Goal: Check status: Check status

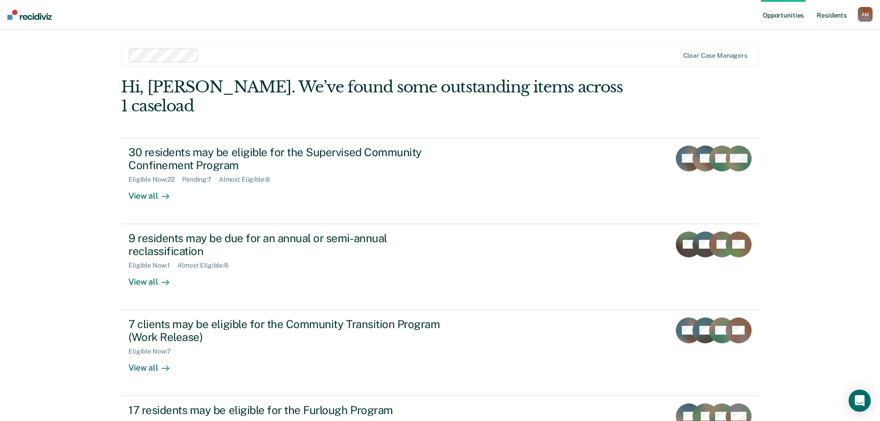
click at [829, 14] on link "Resident s" at bounding box center [831, 15] width 34 height 30
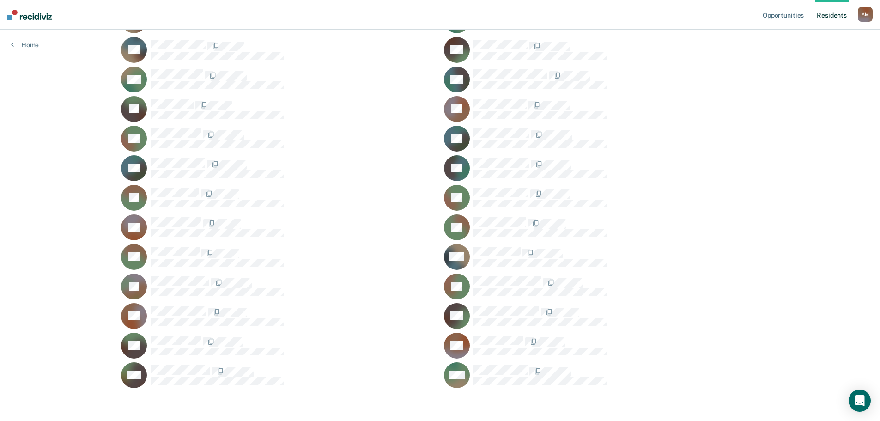
scroll to position [549, 0]
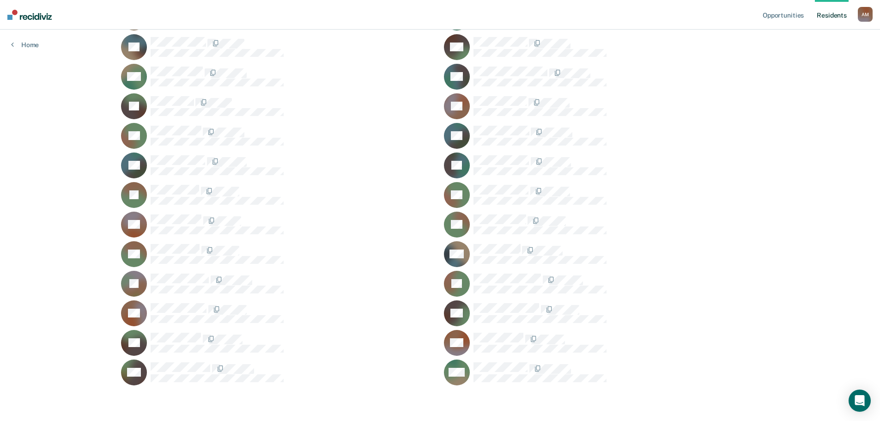
click at [471, 334] on div "PW" at bounding box center [601, 343] width 315 height 26
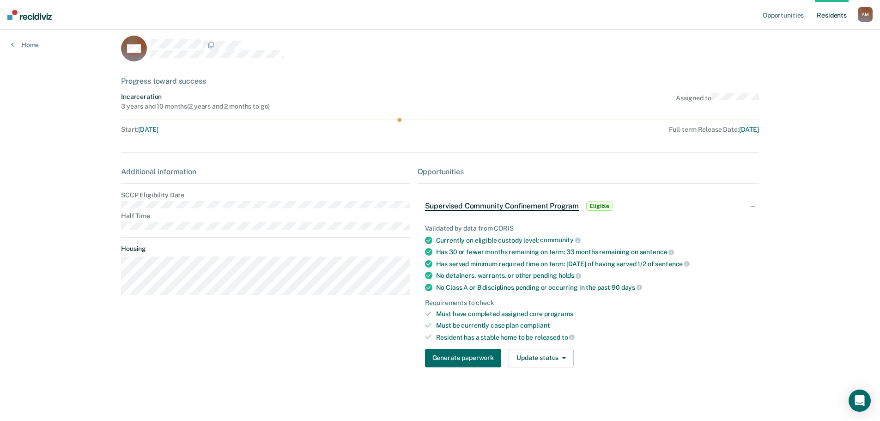
scroll to position [11, 0]
click at [112, 203] on main "PW Progress toward success Incarceration 3 years and 10 months ( 2 years and 2 …" at bounding box center [440, 209] width 660 height 380
click at [110, 217] on main "PW Progress toward success Incarceration 3 years and 10 months ( 2 years and 2 …" at bounding box center [440, 209] width 660 height 380
click at [200, 207] on div "Additional information SCCP Eligibility Date Half Time Housing" at bounding box center [265, 232] width 289 height 135
